Goal: Information Seeking & Learning: Compare options

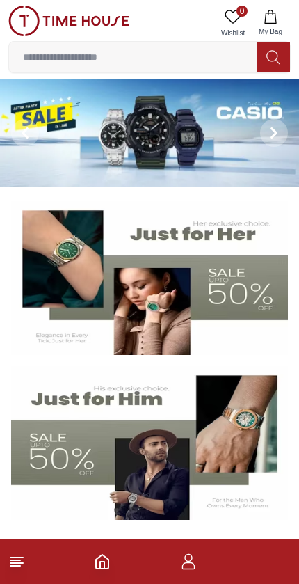
click at [13, 560] on line at bounding box center [15, 560] width 10 height 0
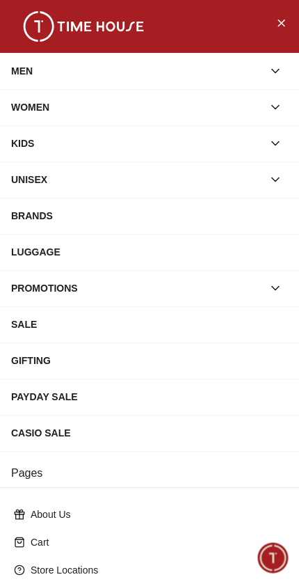
click at [37, 118] on div "WOMEN" at bounding box center [137, 107] width 252 height 25
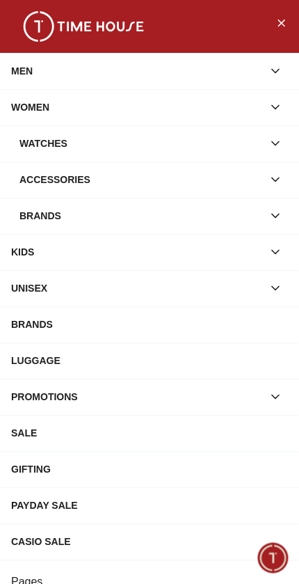
click at [33, 139] on div "Watches" at bounding box center [141, 143] width 244 height 25
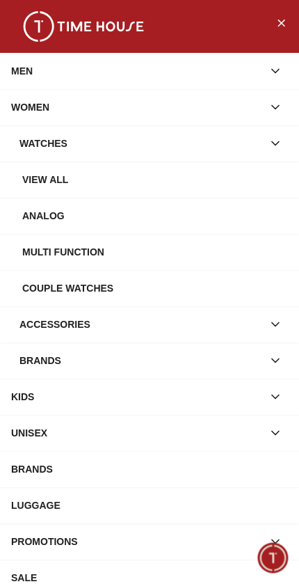
click at [39, 166] on div "View all" at bounding box center [149, 180] width 299 height 36
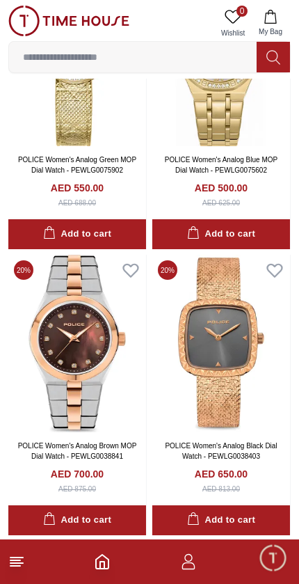
scroll to position [1032, 0]
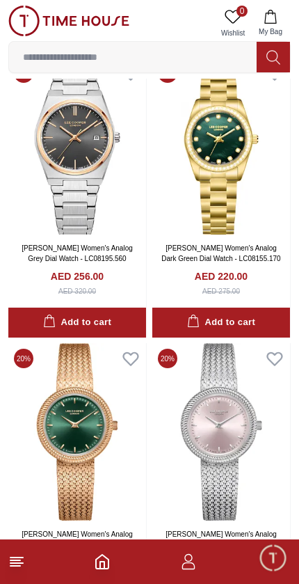
click at [34, 47] on input at bounding box center [133, 57] width 248 height 28
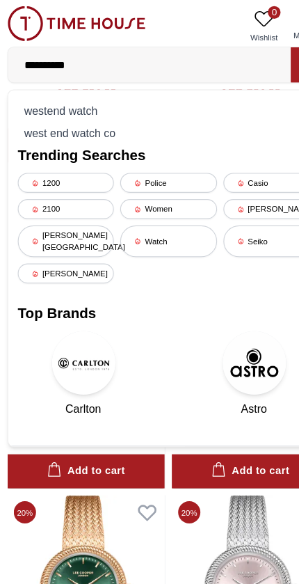
type input "**********"
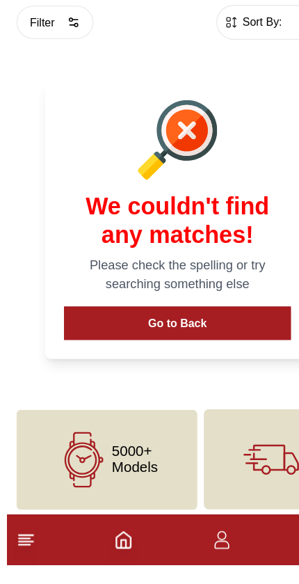
scroll to position [7, 0]
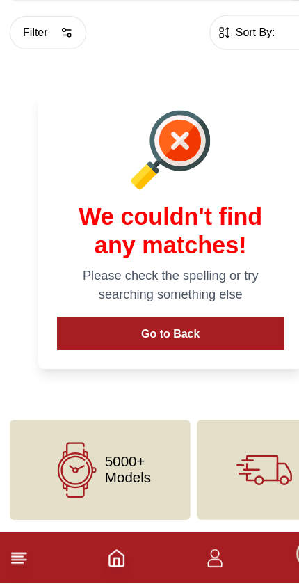
click at [203, 350] on button "Go to Back" at bounding box center [149, 364] width 199 height 29
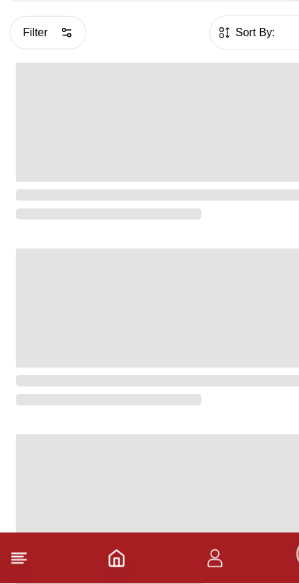
scroll to position [2311, 0]
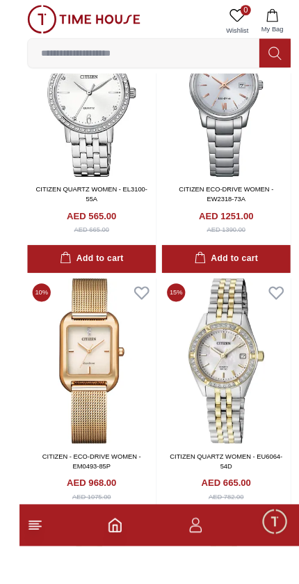
scroll to position [1344, 0]
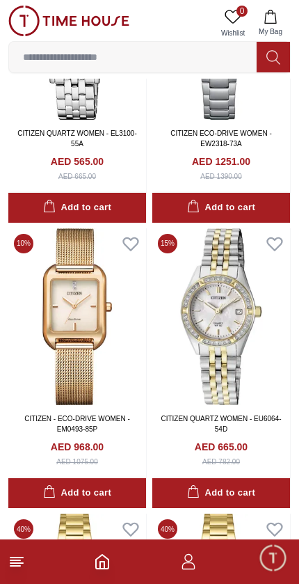
click at [16, 553] on icon at bounding box center [16, 561] width 17 height 17
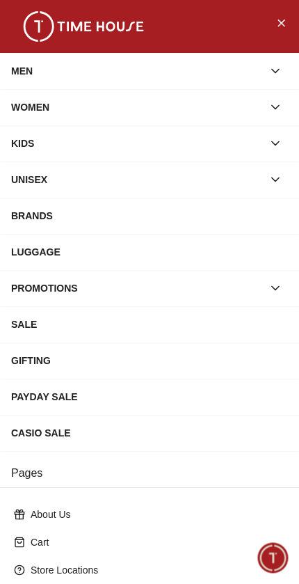
click at [256, 281] on div "PROMOTIONS" at bounding box center [137, 288] width 252 height 25
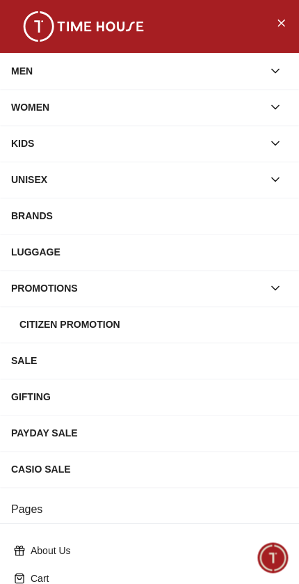
click at [172, 326] on div "Citizen Promotion" at bounding box center [153, 324] width 269 height 25
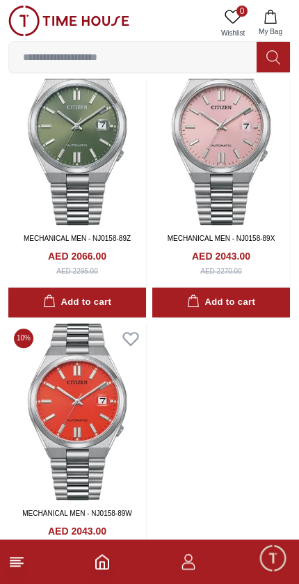
scroll to position [489, 0]
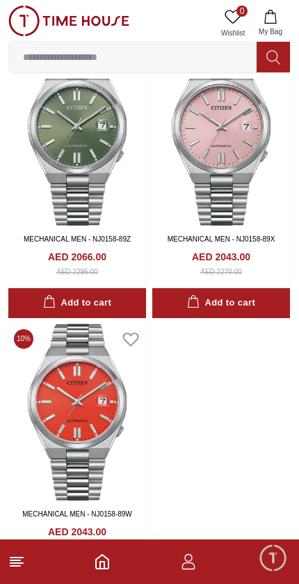
click at [23, 560] on icon at bounding box center [16, 561] width 17 height 17
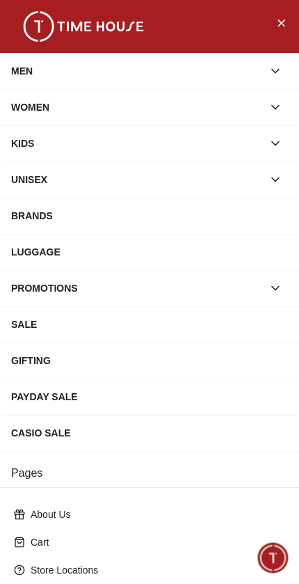
click at [123, 402] on div "PAYDAY SALE" at bounding box center [149, 396] width 277 height 25
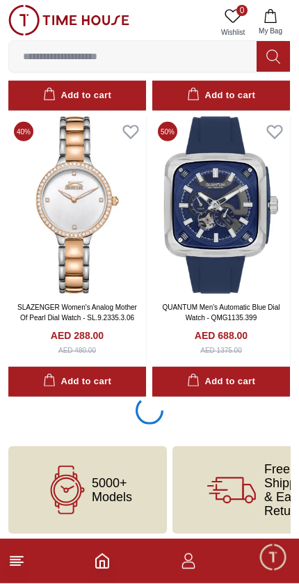
scroll to position [2719, 0]
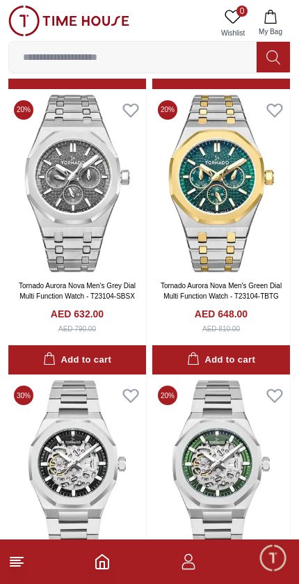
scroll to position [7607, 0]
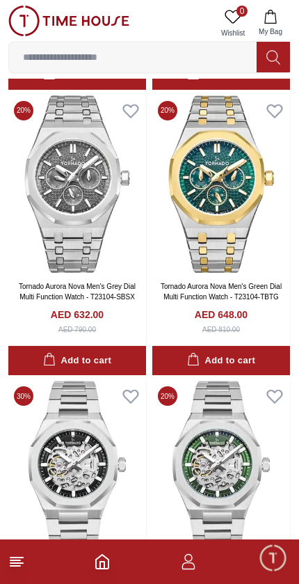
click at [20, 553] on icon at bounding box center [16, 561] width 17 height 17
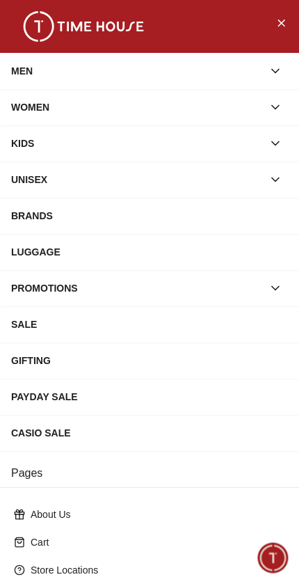
click at [120, 361] on div "GIFTING" at bounding box center [149, 360] width 277 height 25
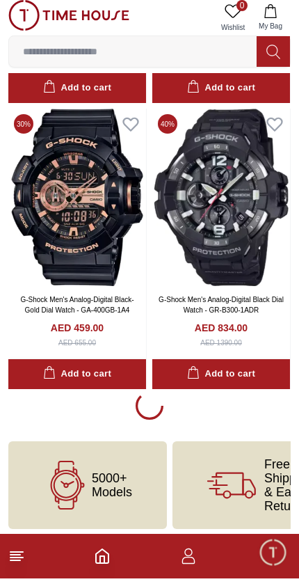
scroll to position [2716, 0]
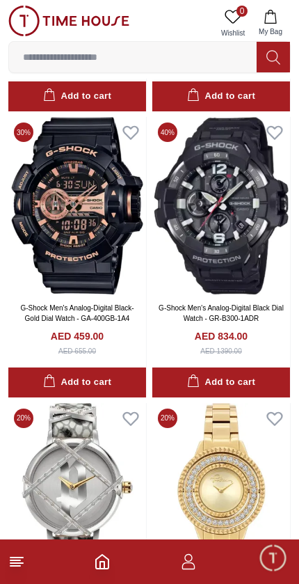
click at [24, 560] on icon at bounding box center [16, 561] width 17 height 17
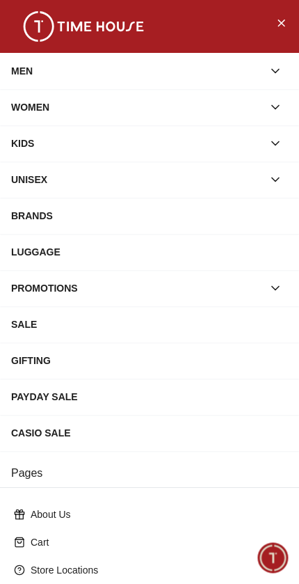
click at [185, 217] on div "BRANDS" at bounding box center [149, 215] width 277 height 25
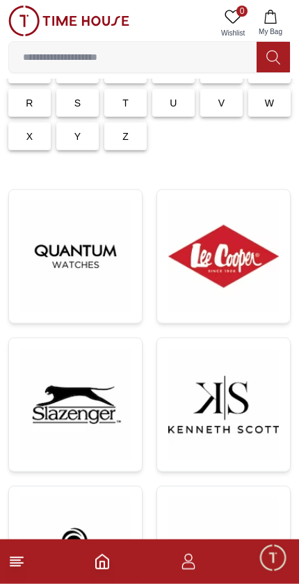
scroll to position [150, 0]
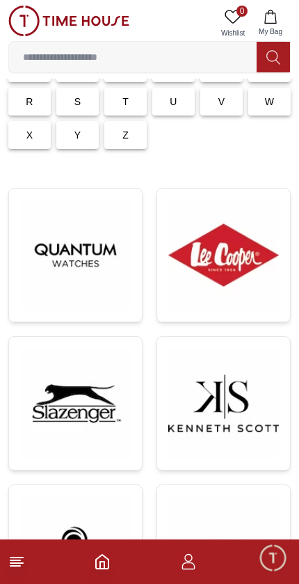
click at [264, 262] on img at bounding box center [223, 255] width 111 height 111
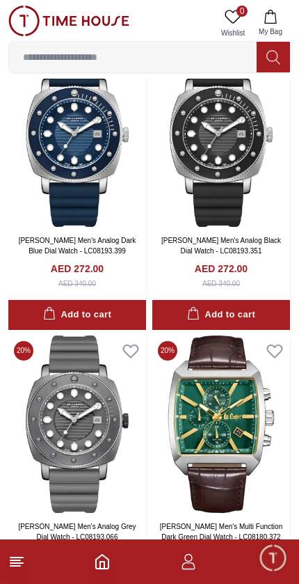
scroll to position [748, 0]
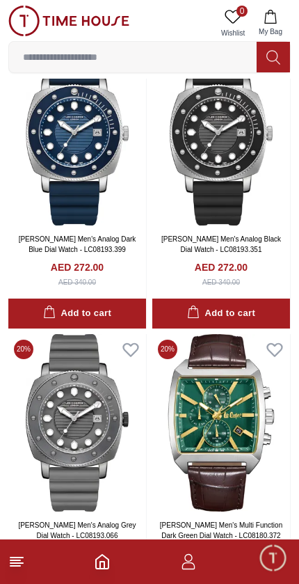
click at [26, 145] on img at bounding box center [77, 137] width 138 height 178
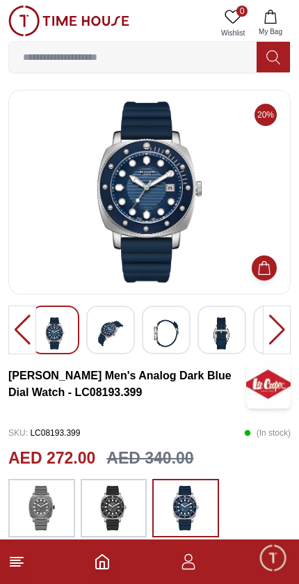
click at [102, 336] on img at bounding box center [110, 333] width 25 height 32
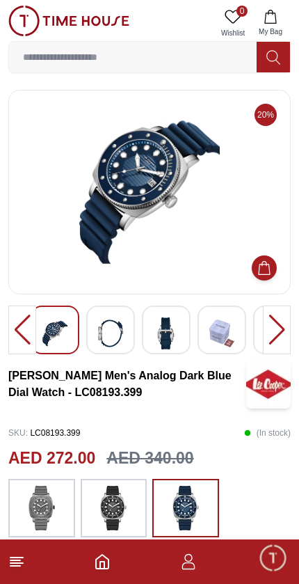
click at [168, 332] on img at bounding box center [166, 333] width 25 height 32
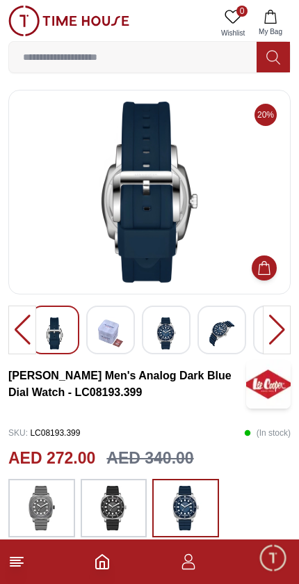
click at [214, 336] on img at bounding box center [222, 333] width 25 height 32
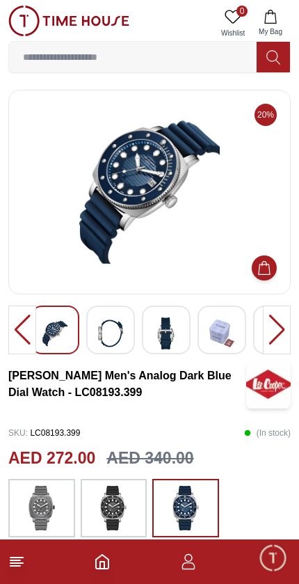
click at [173, 338] on img at bounding box center [166, 333] width 25 height 32
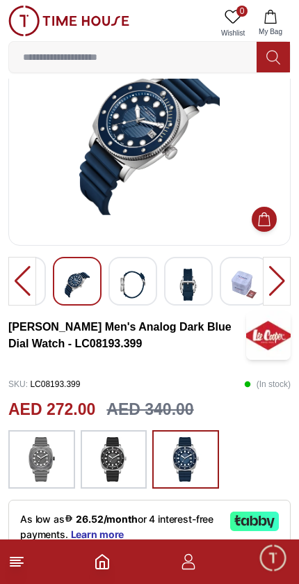
scroll to position [47, 0]
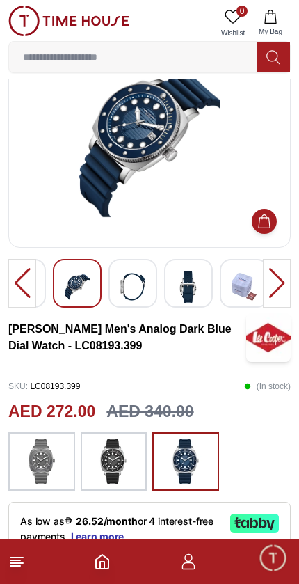
click at [116, 466] on img at bounding box center [113, 461] width 35 height 45
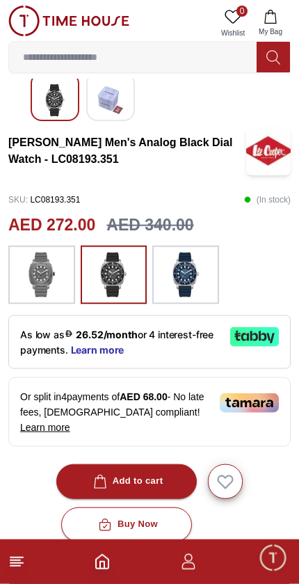
scroll to position [235, 0]
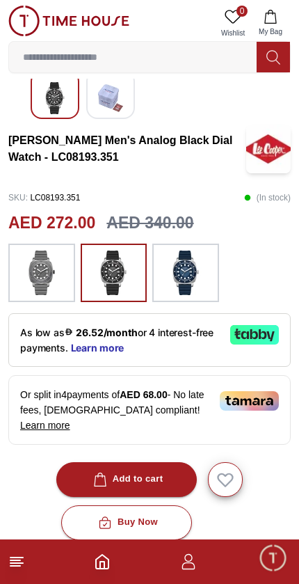
click at [26, 269] on img at bounding box center [41, 273] width 35 height 45
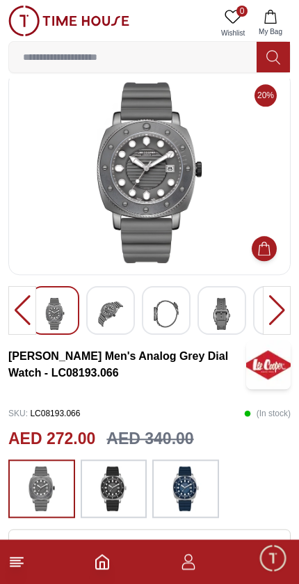
scroll to position [22, 0]
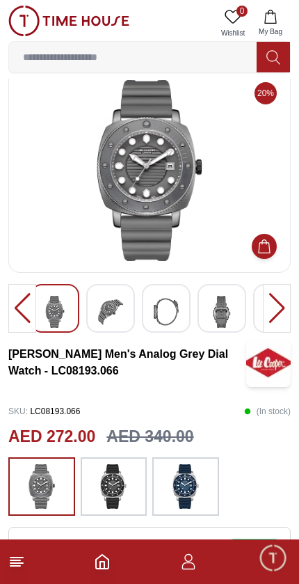
click at [202, 311] on div at bounding box center [222, 308] width 49 height 49
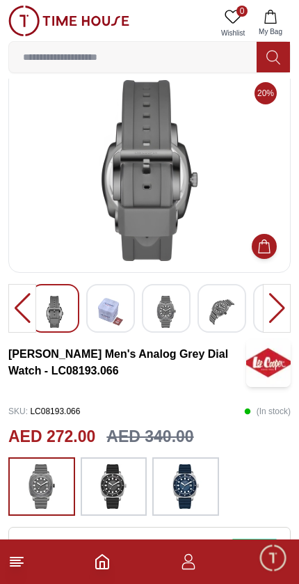
click at [190, 313] on div at bounding box center [166, 308] width 49 height 49
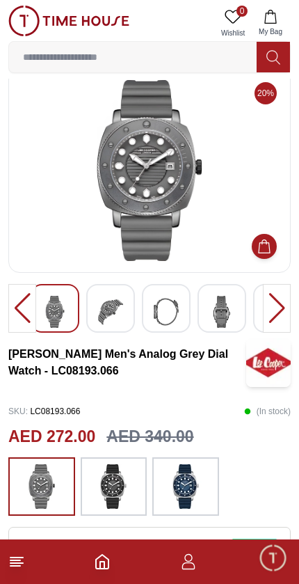
scroll to position [0, 0]
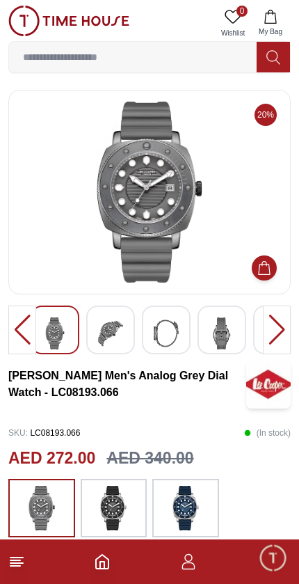
click at [11, 563] on line at bounding box center [16, 563] width 13 height 0
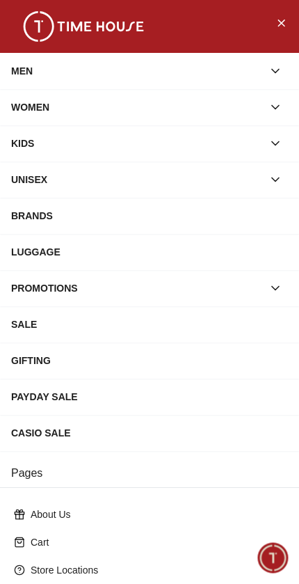
click at [213, 206] on div "BRANDS" at bounding box center [149, 215] width 277 height 25
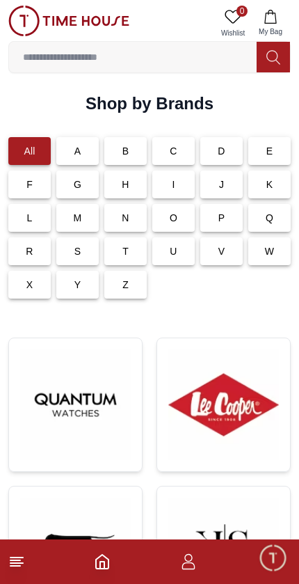
click at [226, 364] on img at bounding box center [223, 404] width 111 height 111
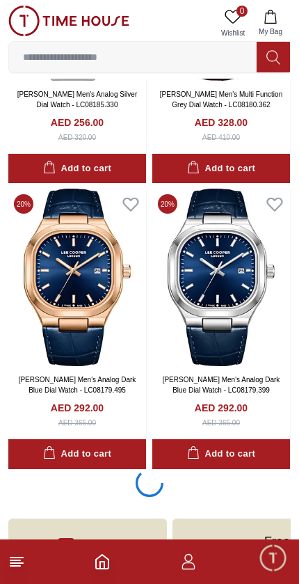
scroll to position [2954, 0]
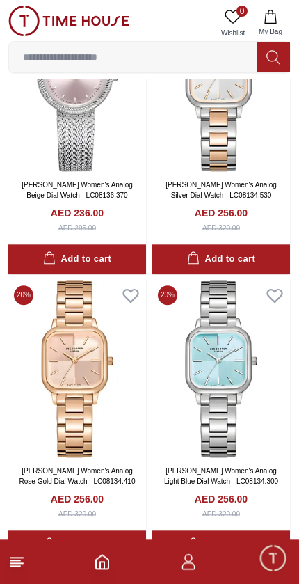
scroll to position [5376, 0]
